Goal: Understand process/instructions: Learn how to perform a task or action

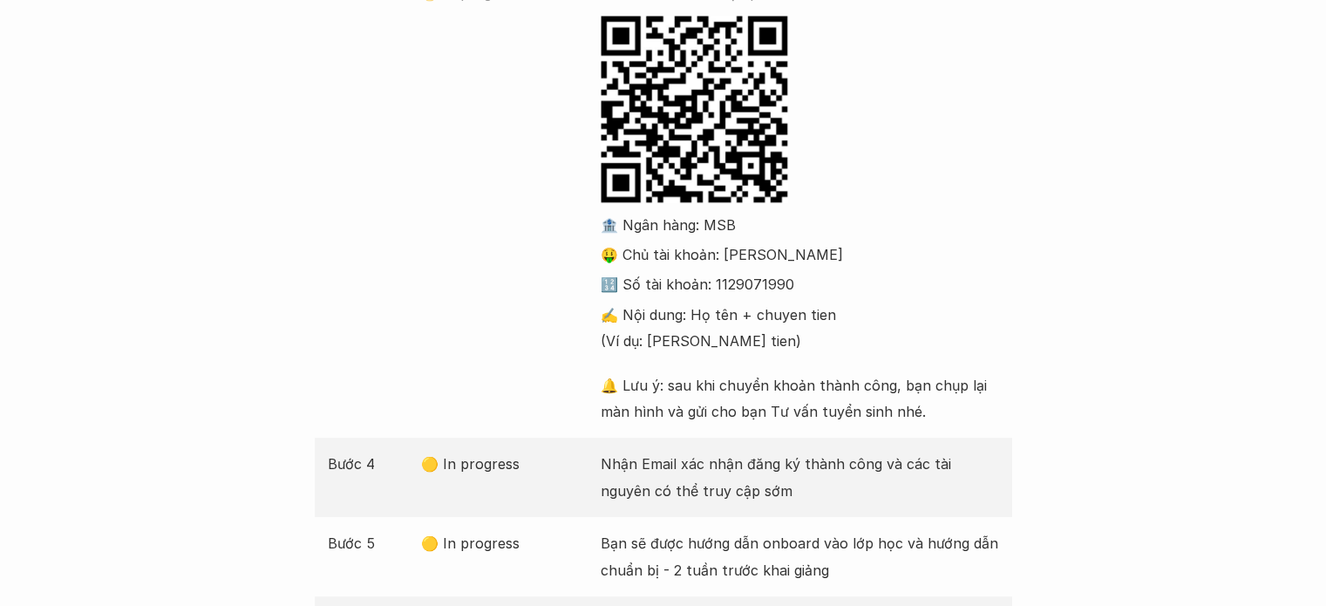
scroll to position [523, 0]
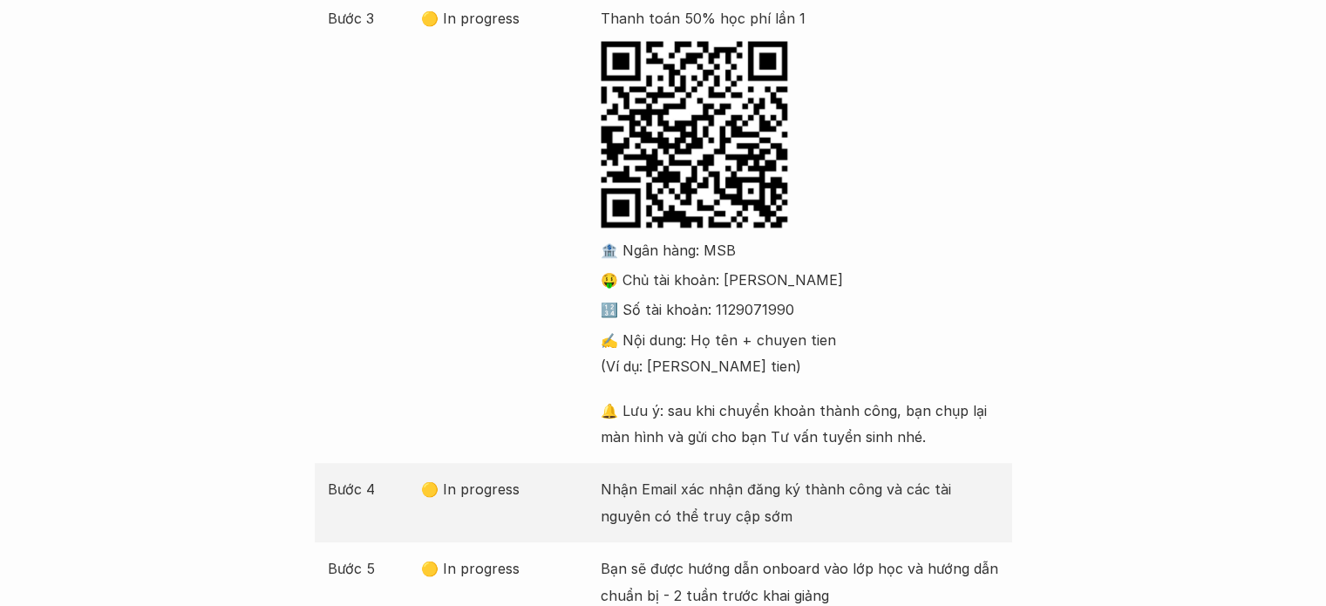
scroll to position [523, 0]
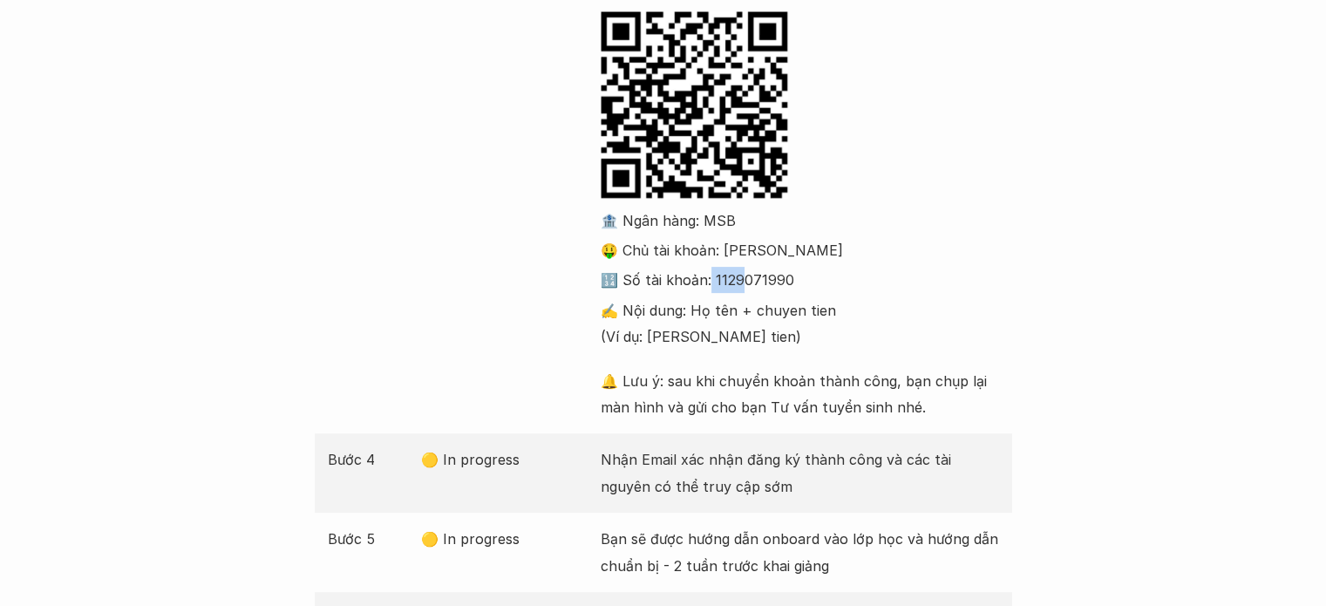
drag, startPoint x: 711, startPoint y: 276, endPoint x: 745, endPoint y: 277, distance: 34.0
click at [745, 277] on p "🔢 Số tài khoản: 1129071990" at bounding box center [800, 280] width 399 height 26
click at [788, 276] on p "🔢 Số tài khoản: 1129071990" at bounding box center [800, 280] width 399 height 26
drag, startPoint x: 715, startPoint y: 281, endPoint x: 787, endPoint y: 283, distance: 71.5
click at [787, 283] on p "🔢 Số tài khoản: 1129071990" at bounding box center [800, 280] width 399 height 26
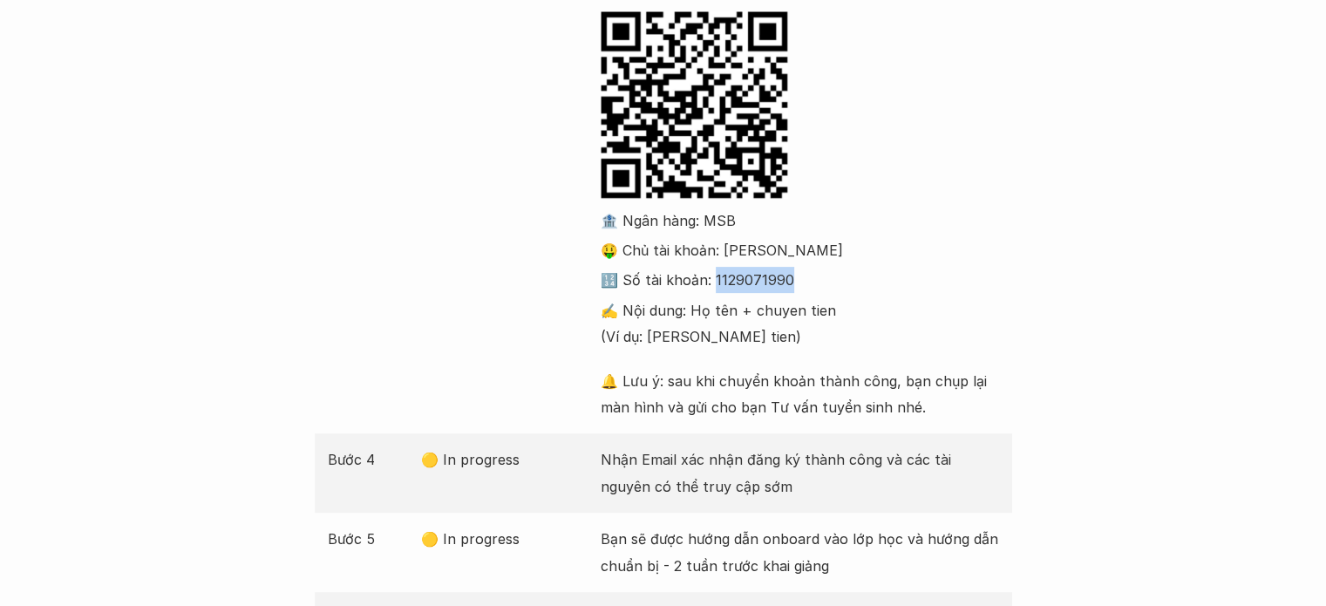
copy p "129071990"
click at [1079, 214] on div "Bước Trạng thái Mô tả Bước 1 ✅ Done Điền form đăng ký khóa học phù hợp Bước 2 ✅…" at bounding box center [663, 251] width 1326 height 946
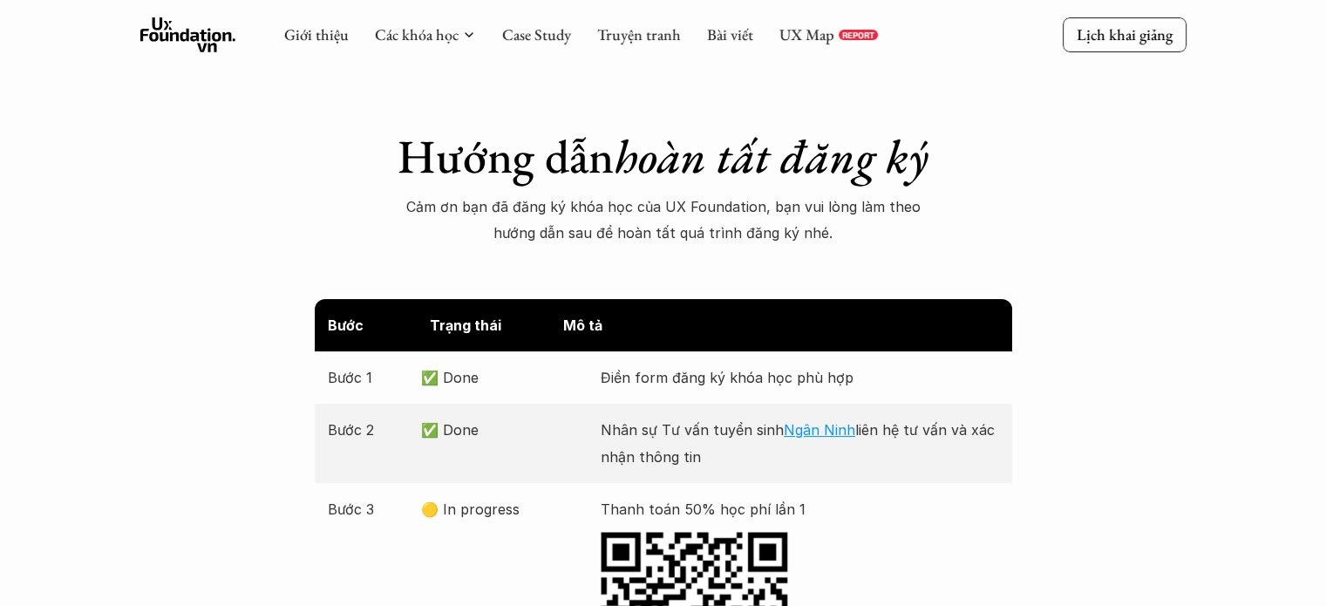
scroll to position [0, 0]
